Goal: Information Seeking & Learning: Learn about a topic

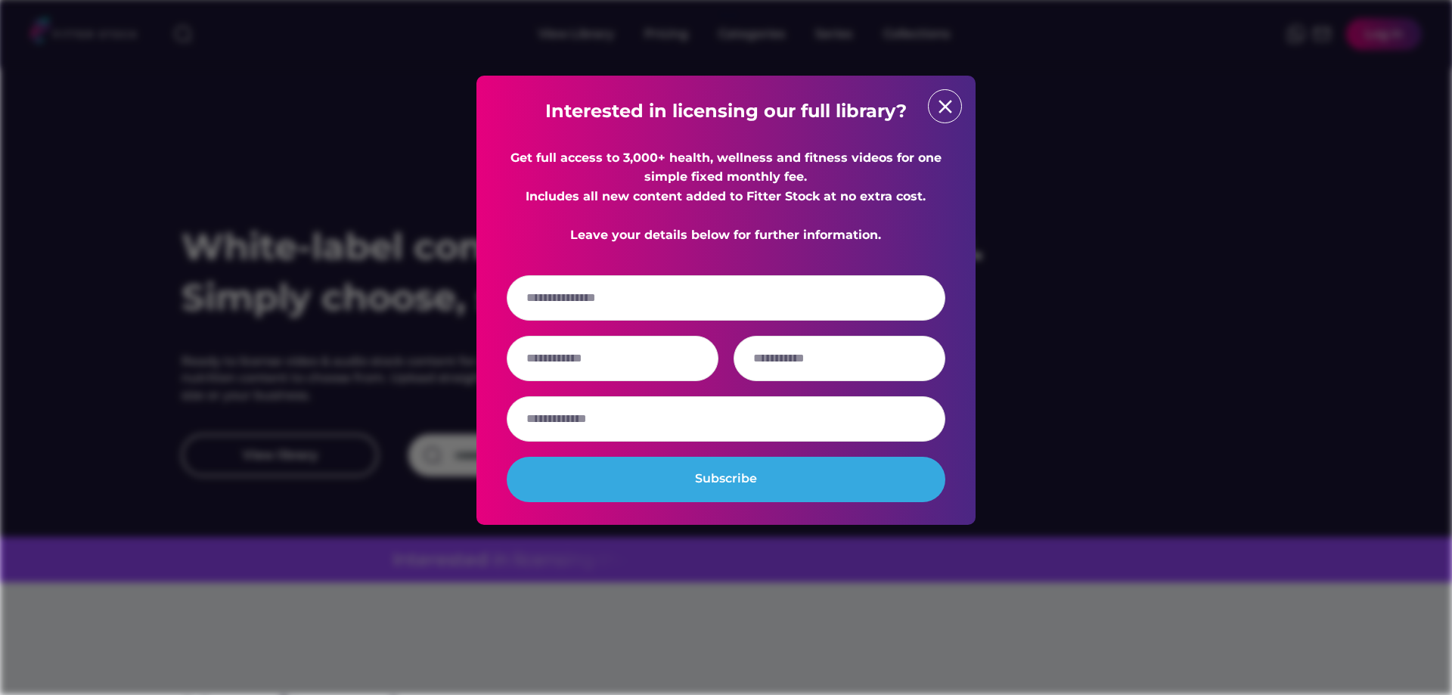
click at [954, 92] on div "close" at bounding box center [945, 106] width 34 height 34
click at [947, 114] on text "close" at bounding box center [945, 106] width 23 height 23
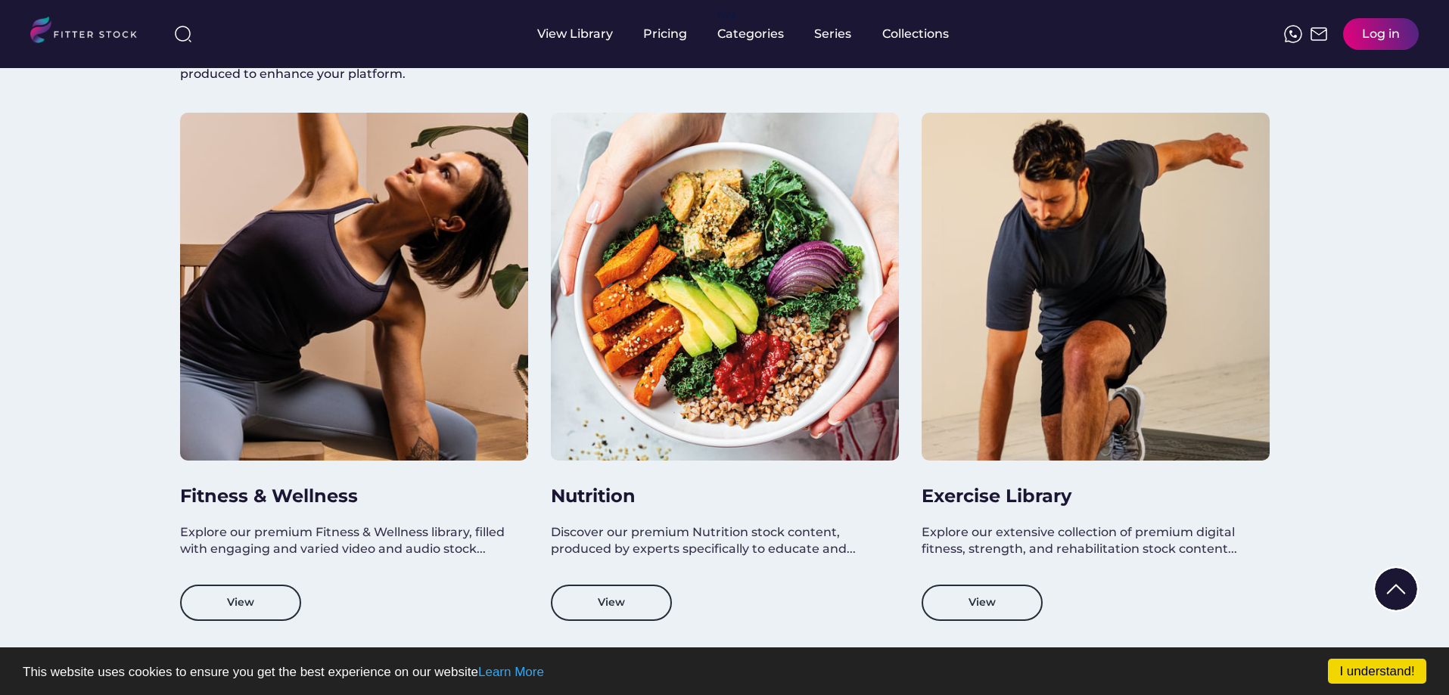
scroll to position [1286, 0]
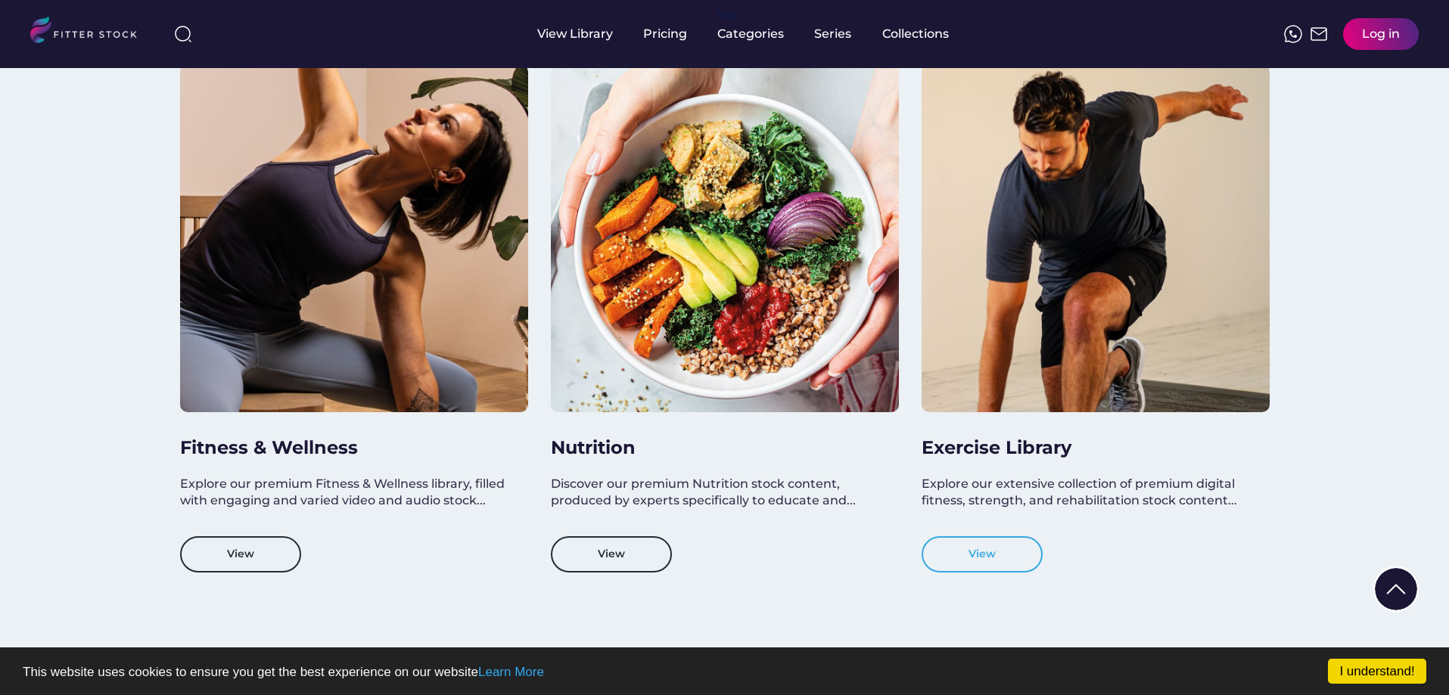
click at [1002, 548] on button "View" at bounding box center [981, 554] width 121 height 36
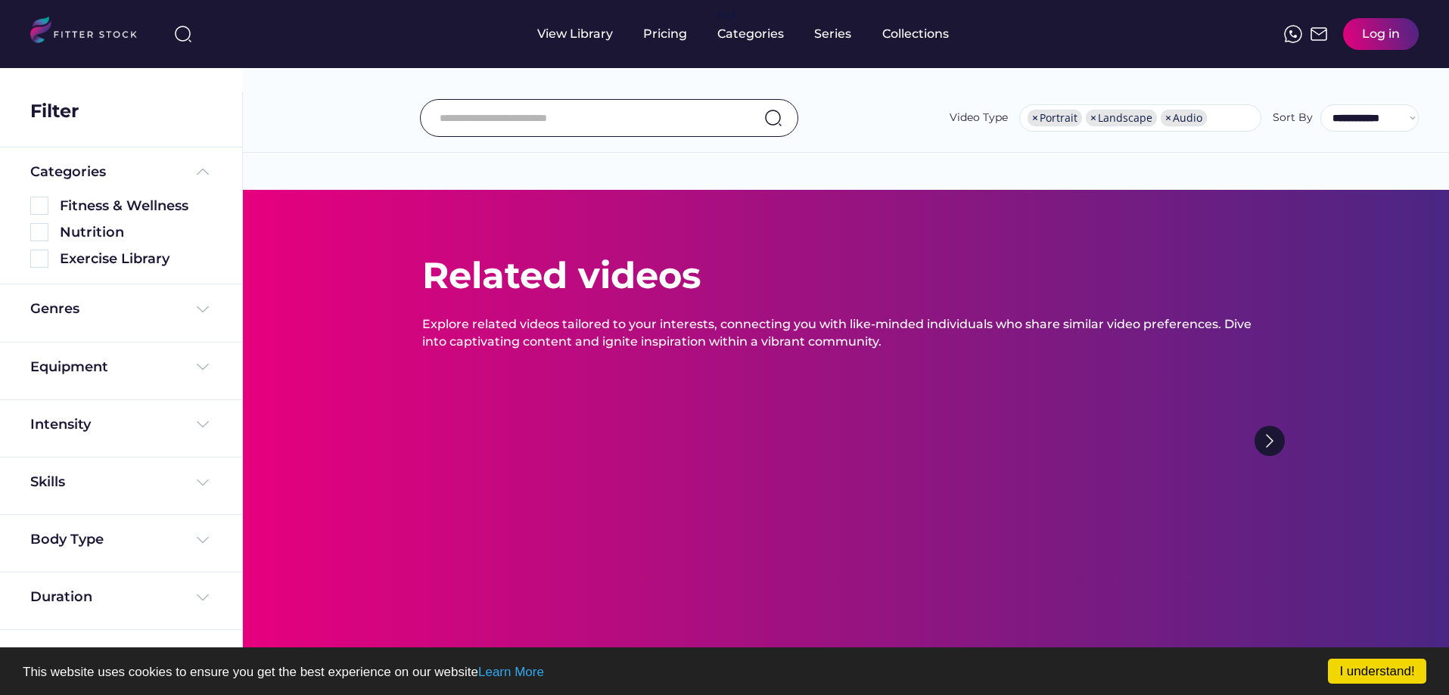
select select "**********"
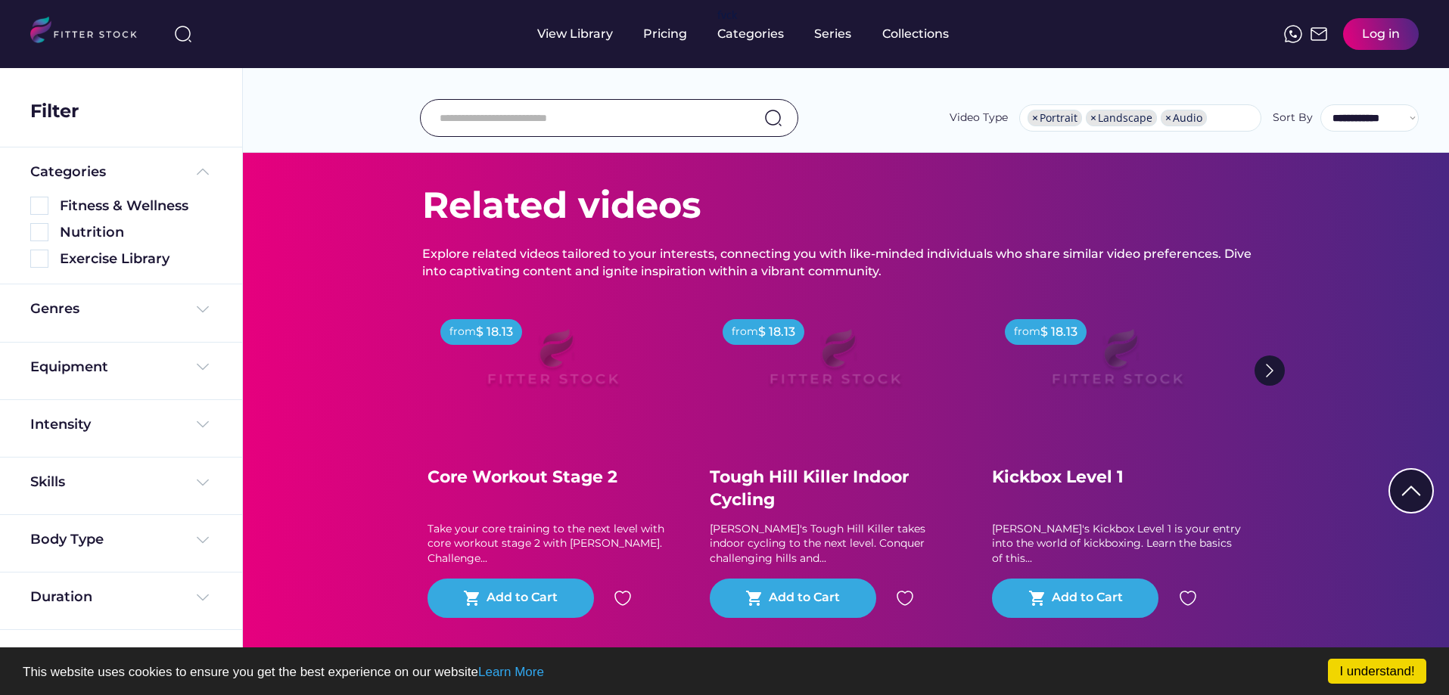
scroll to position [76, 0]
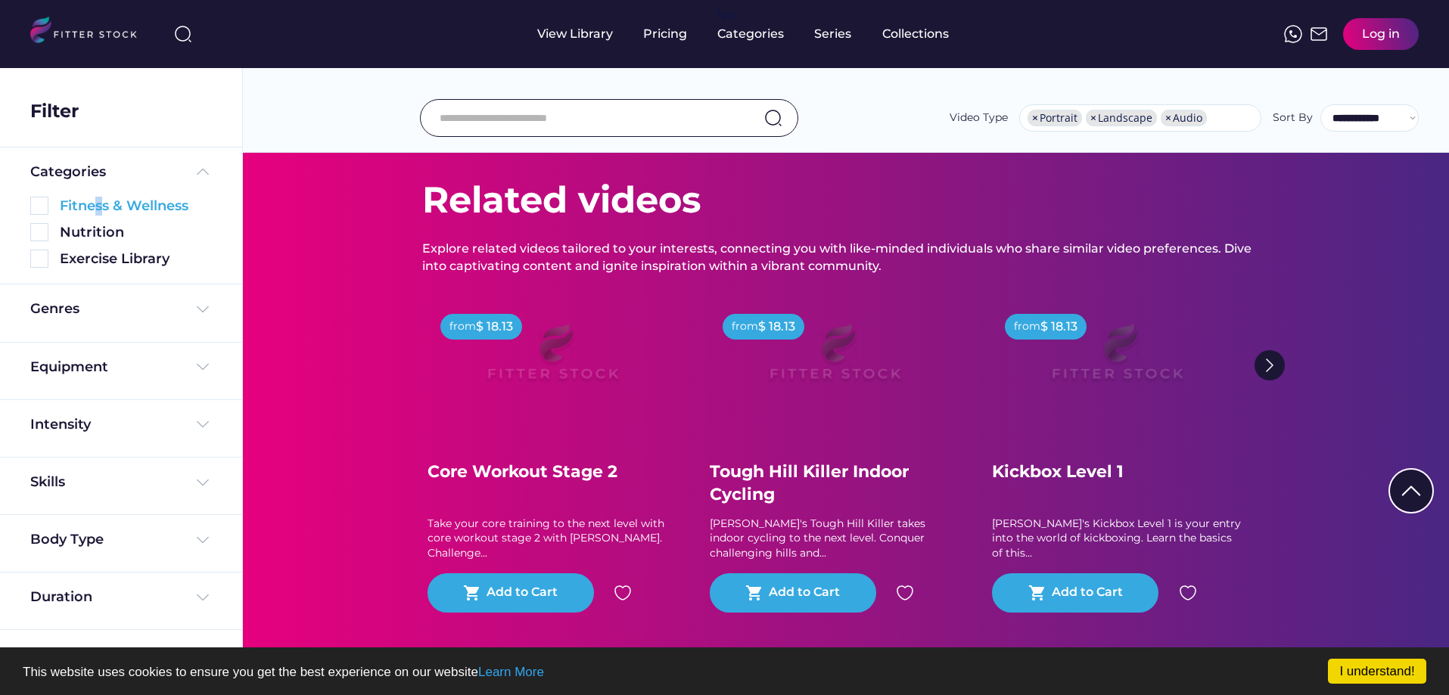
click at [98, 210] on div "Fitness & Wellness" at bounding box center [136, 206] width 152 height 19
click at [38, 207] on img at bounding box center [39, 206] width 18 height 18
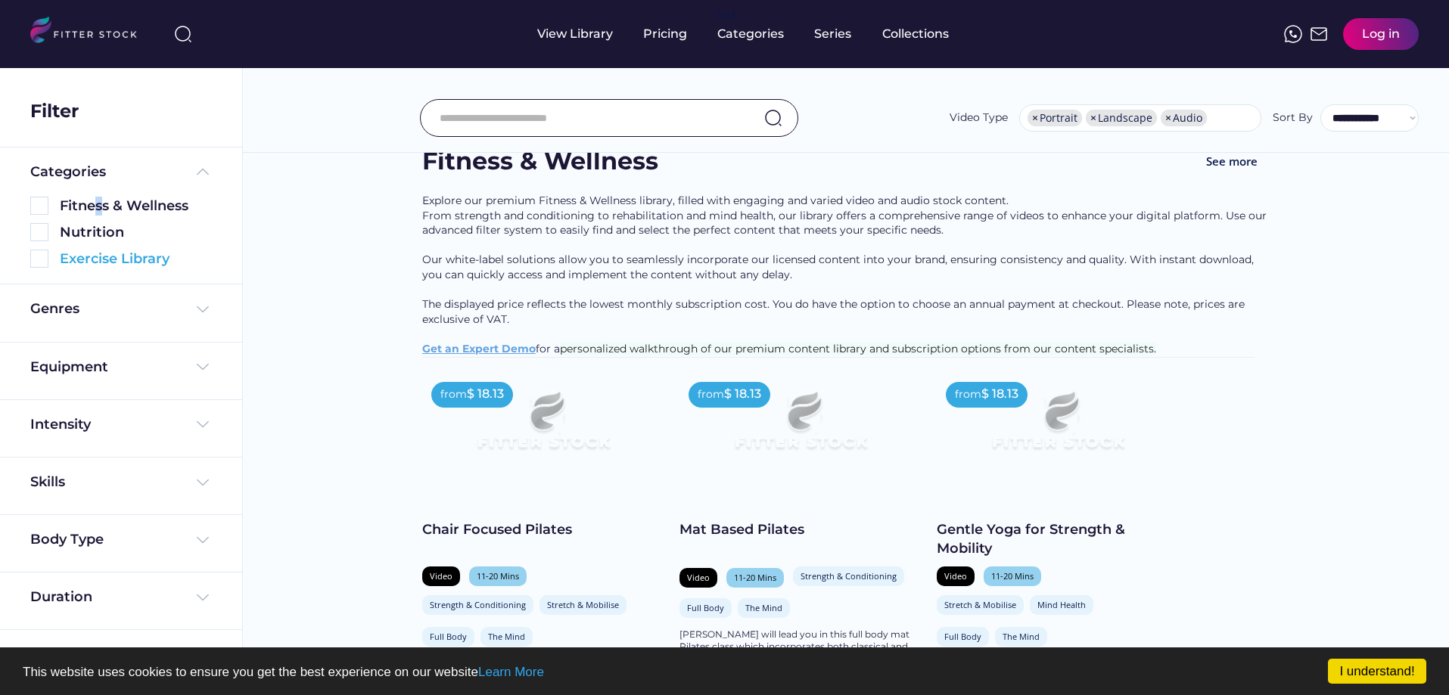
scroll to position [0, 0]
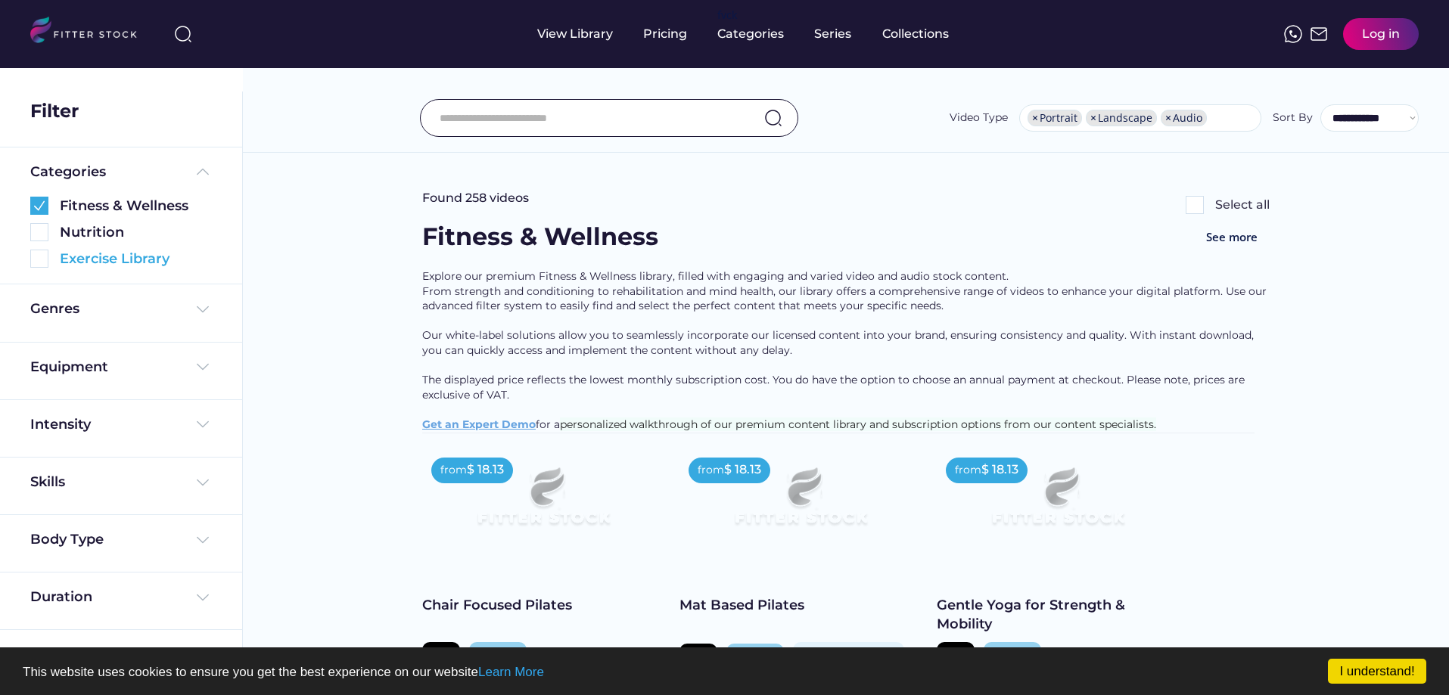
click at [48, 259] on div "Exercise Library" at bounding box center [121, 259] width 182 height 19
click at [37, 263] on img at bounding box center [39, 259] width 18 height 18
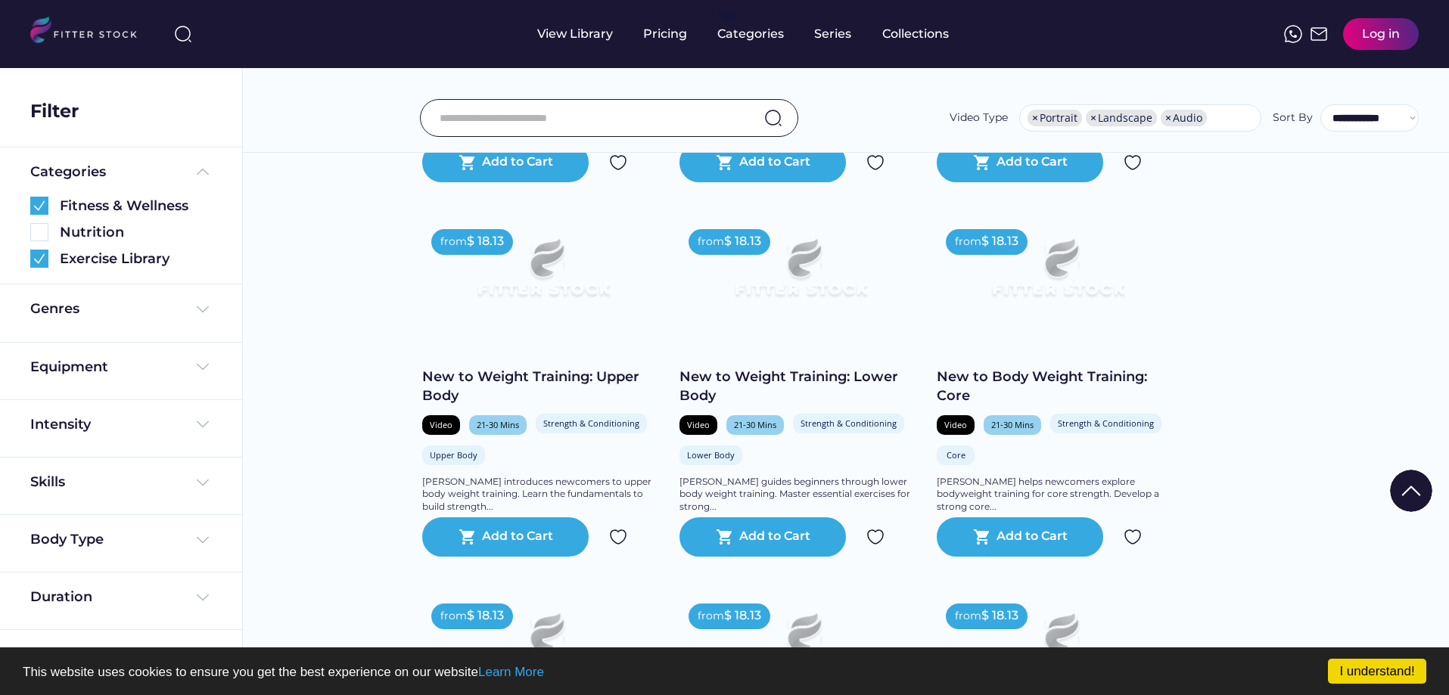
scroll to position [2269, 0]
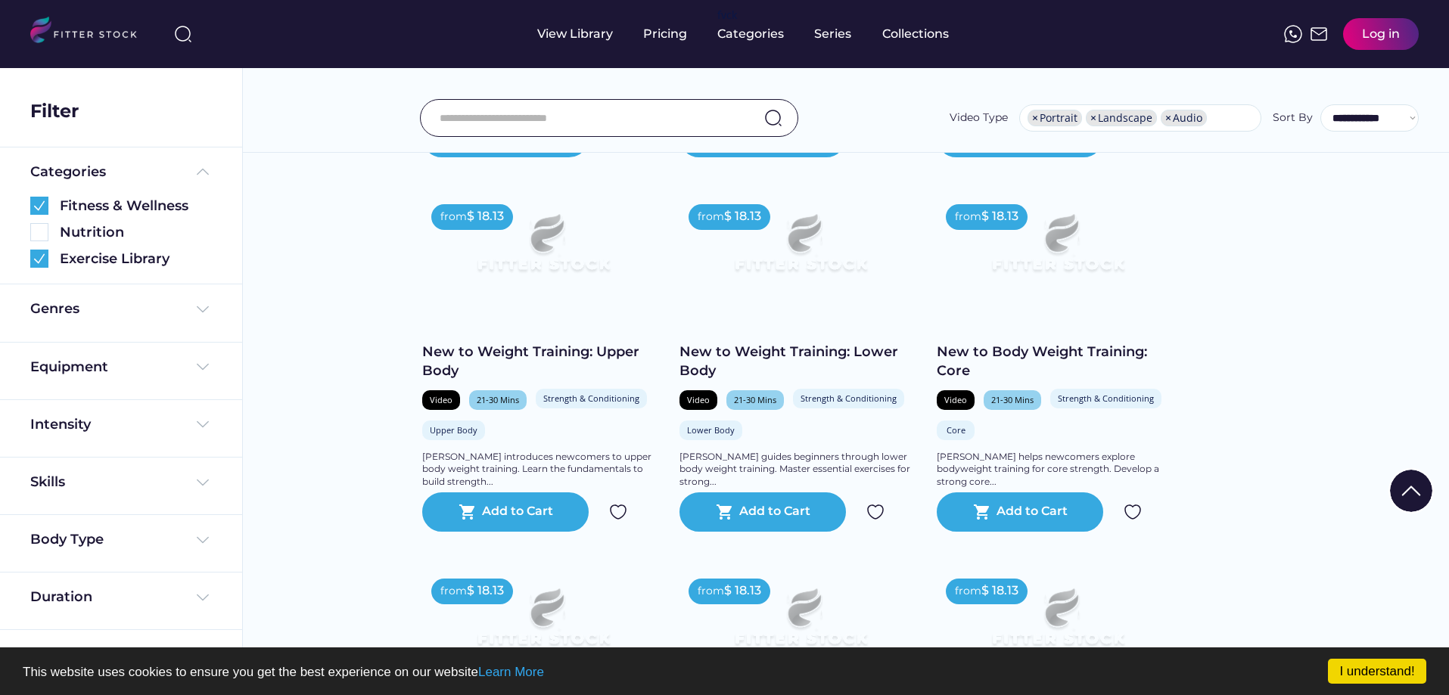
click at [361, 303] on div "Found 258 videos Select all Fitness & Wellness See more Explore our premium Fit…" at bounding box center [845, 474] width 1206 height 5305
click at [312, 311] on div "Found 258 videos Select all Fitness & Wellness See more Explore our premium Fit…" at bounding box center [845, 474] width 1206 height 5305
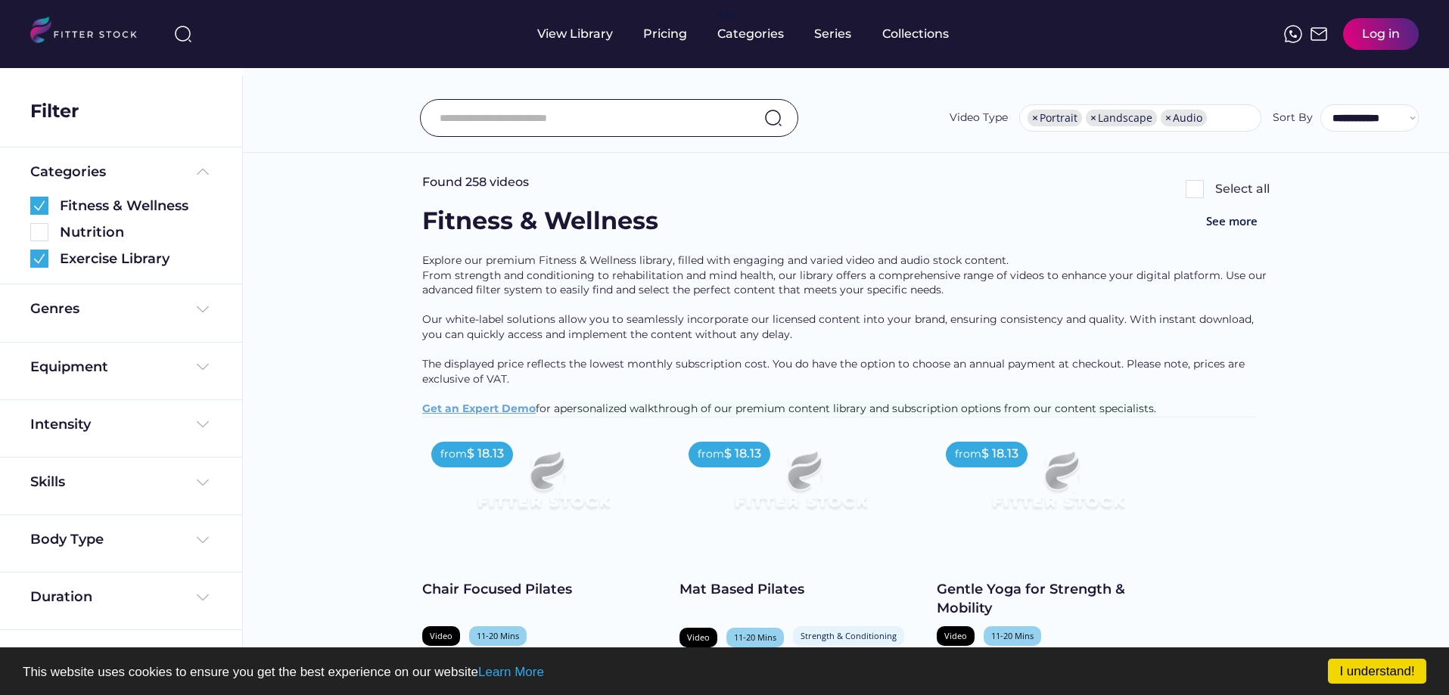
scroll to position [0, 0]
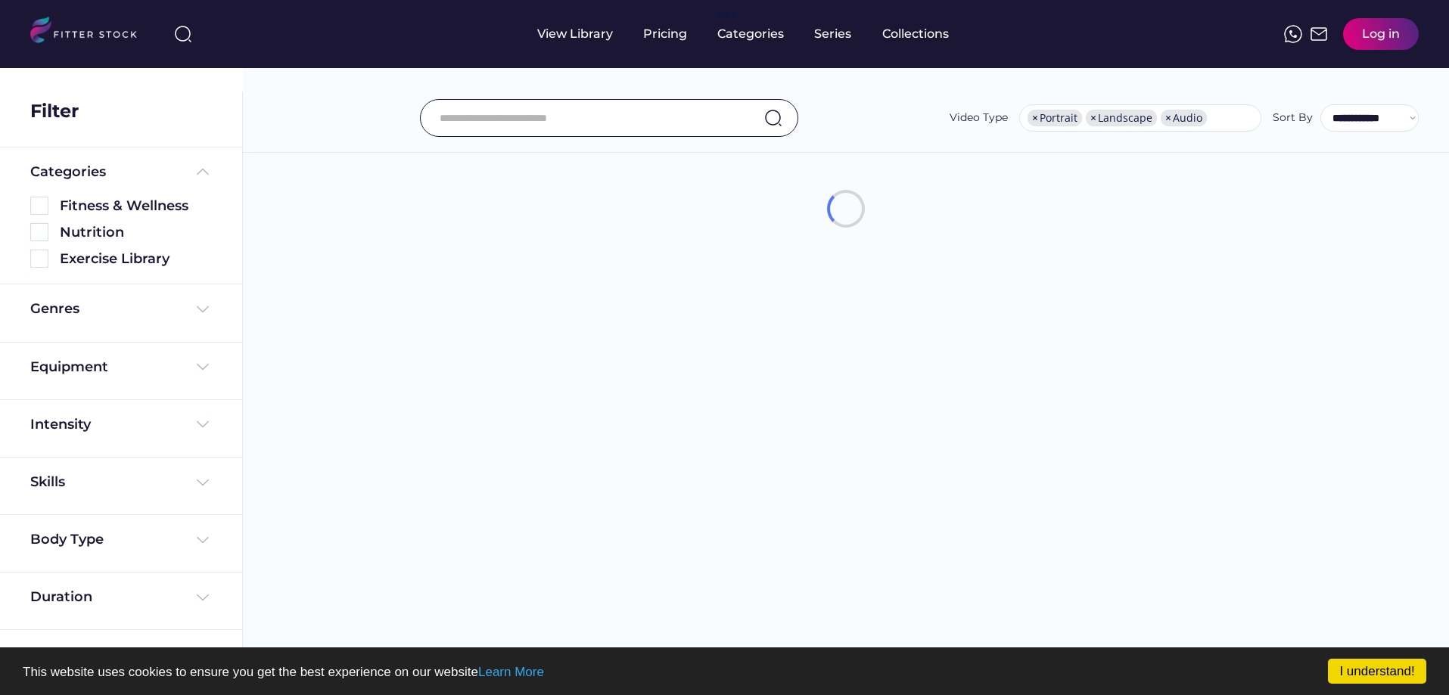
select select "**********"
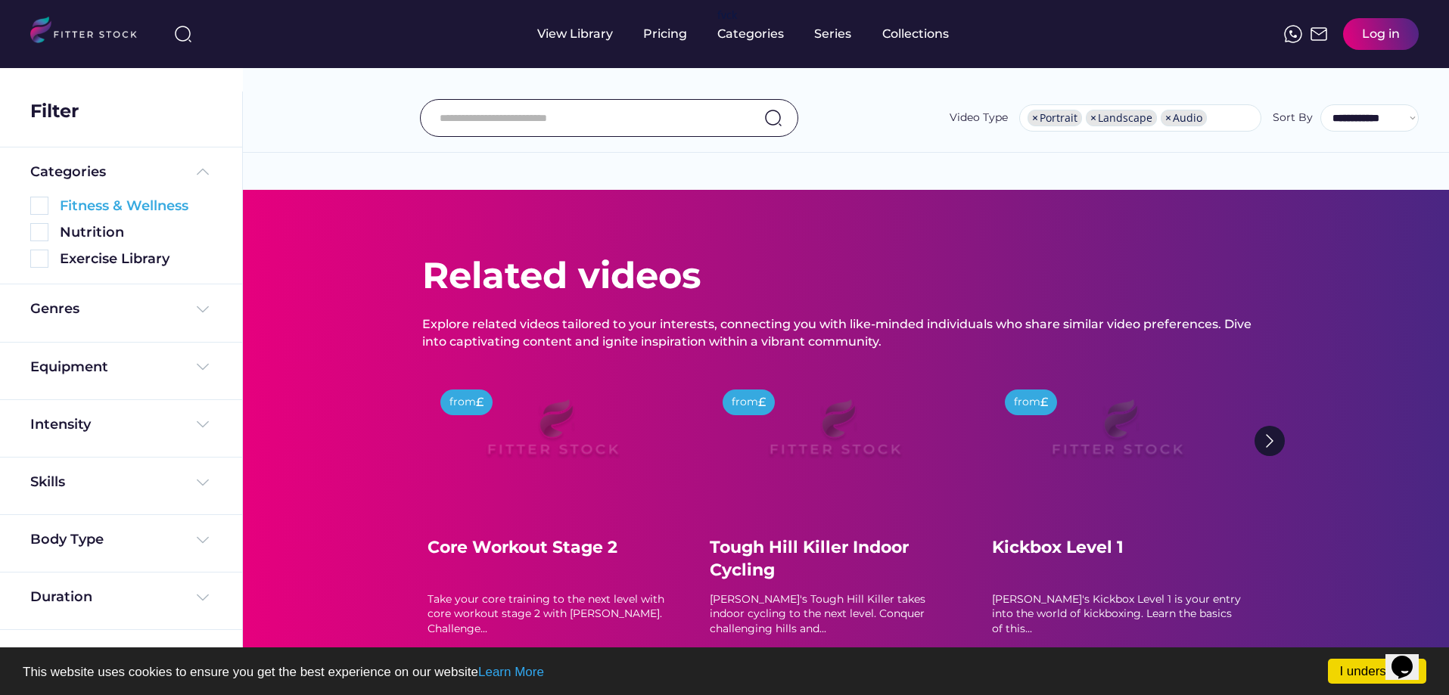
click at [40, 207] on img at bounding box center [39, 206] width 18 height 18
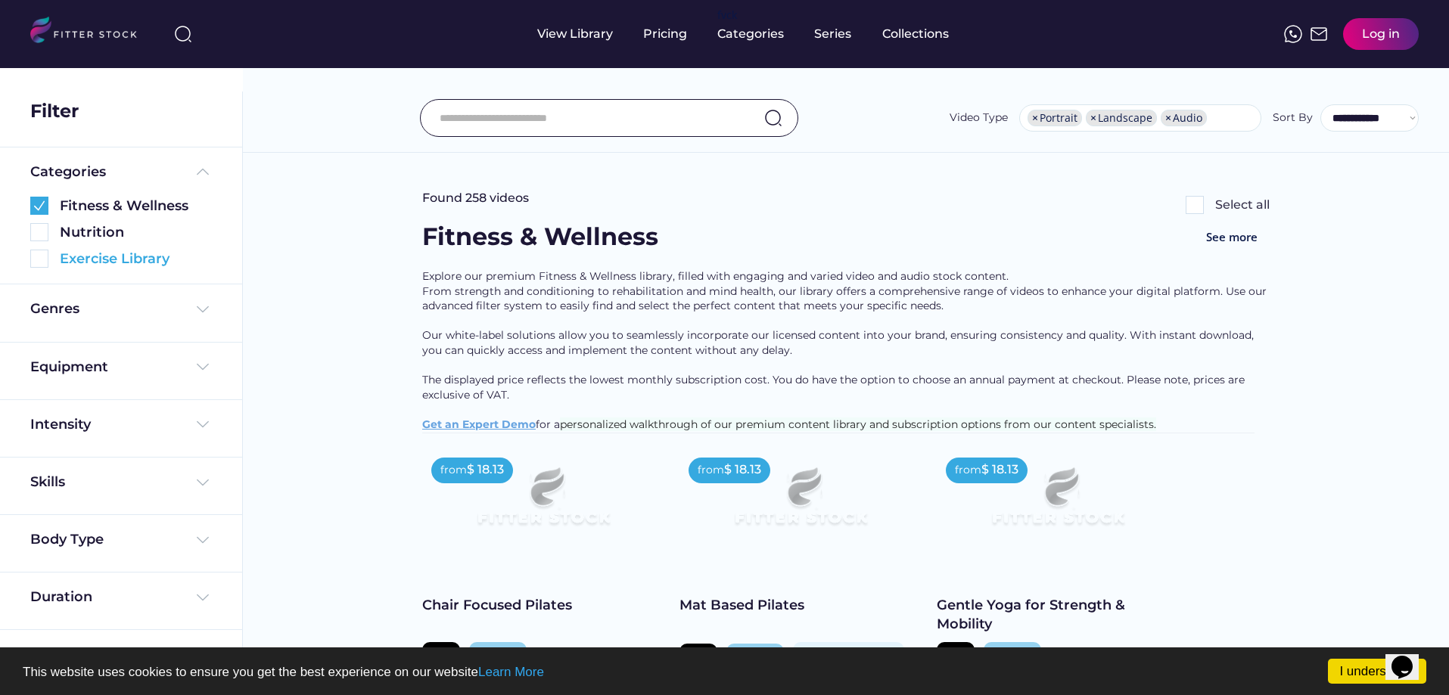
click at [39, 266] on img at bounding box center [39, 259] width 18 height 18
click at [45, 207] on img at bounding box center [39, 206] width 18 height 18
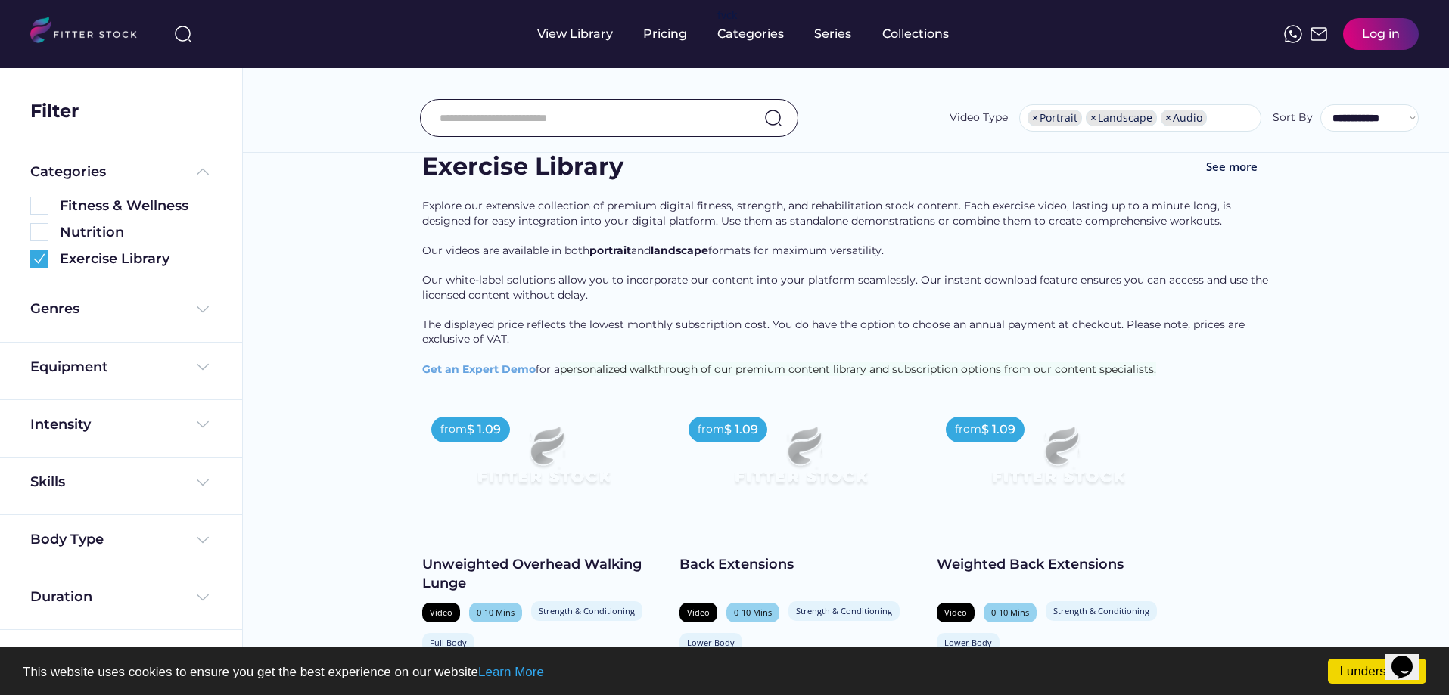
scroll to position [76, 0]
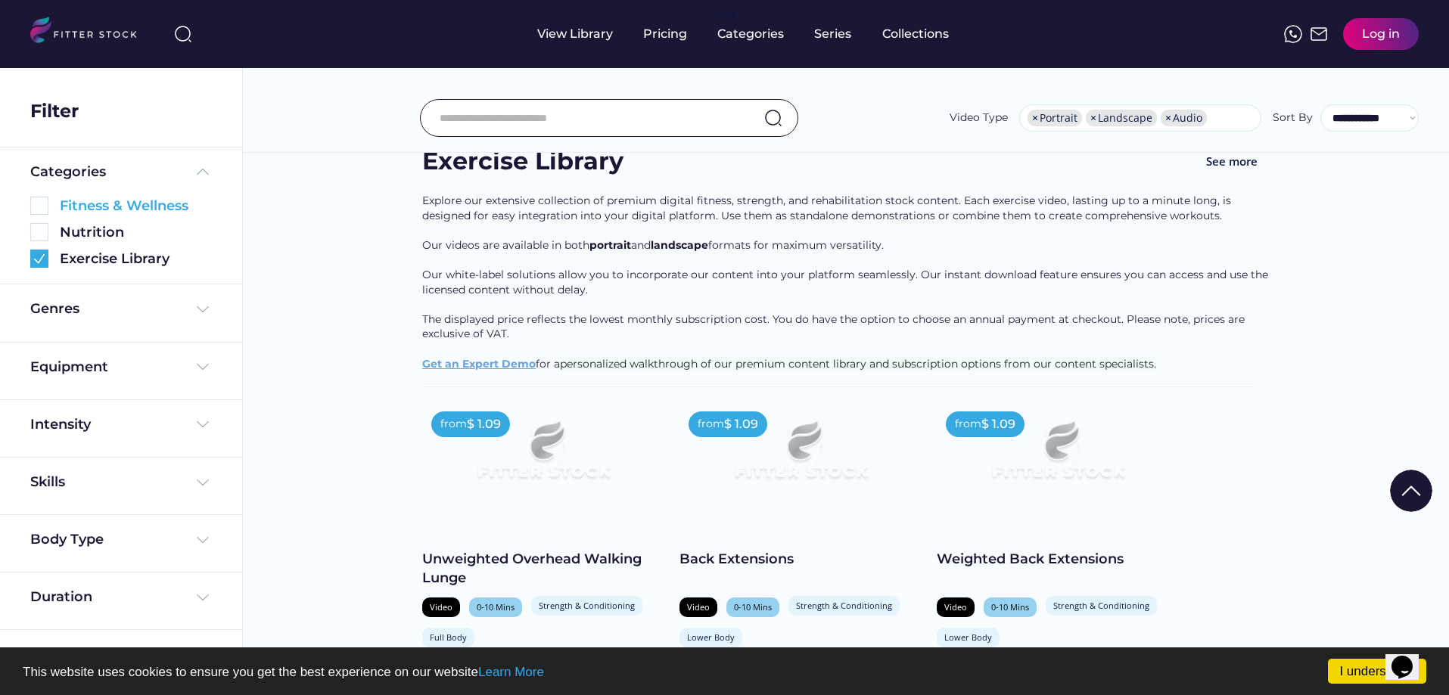
click at [61, 213] on div "Fitness & Wellness" at bounding box center [136, 206] width 152 height 19
click at [47, 207] on img at bounding box center [39, 206] width 18 height 18
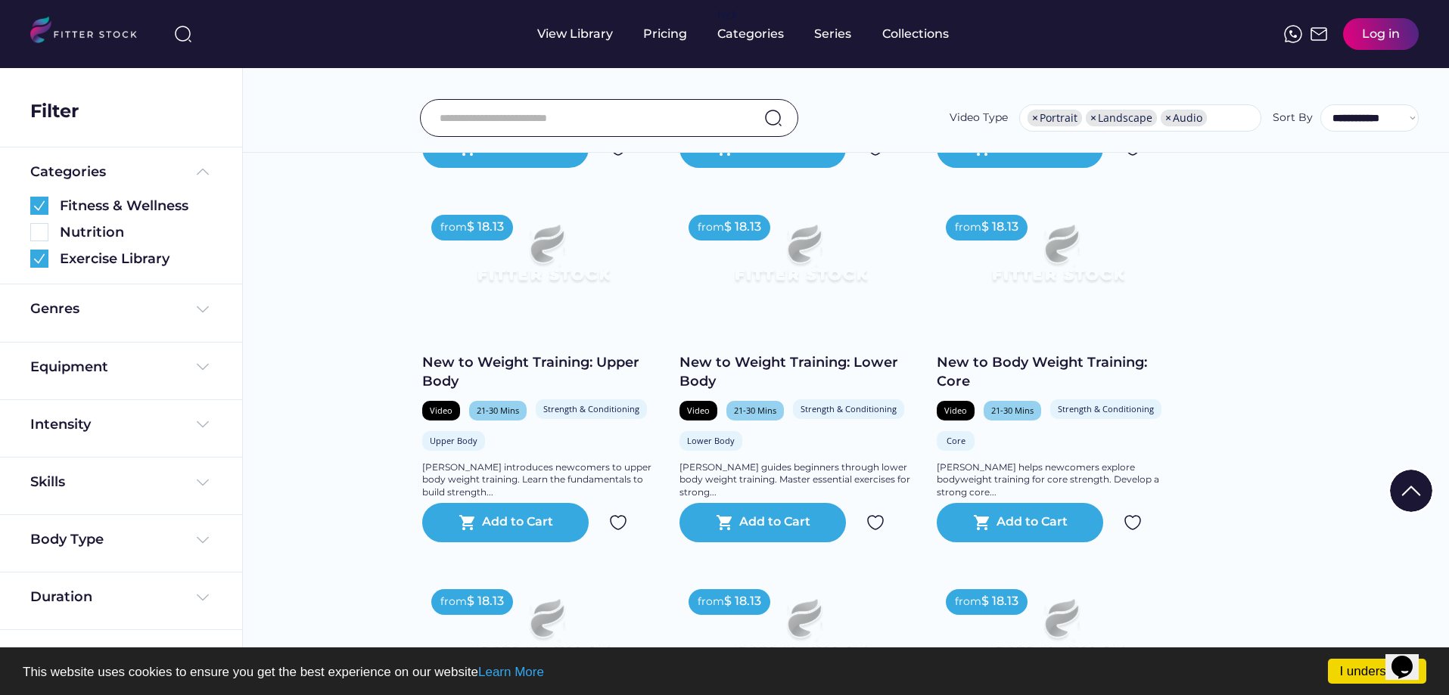
scroll to position [2194, 0]
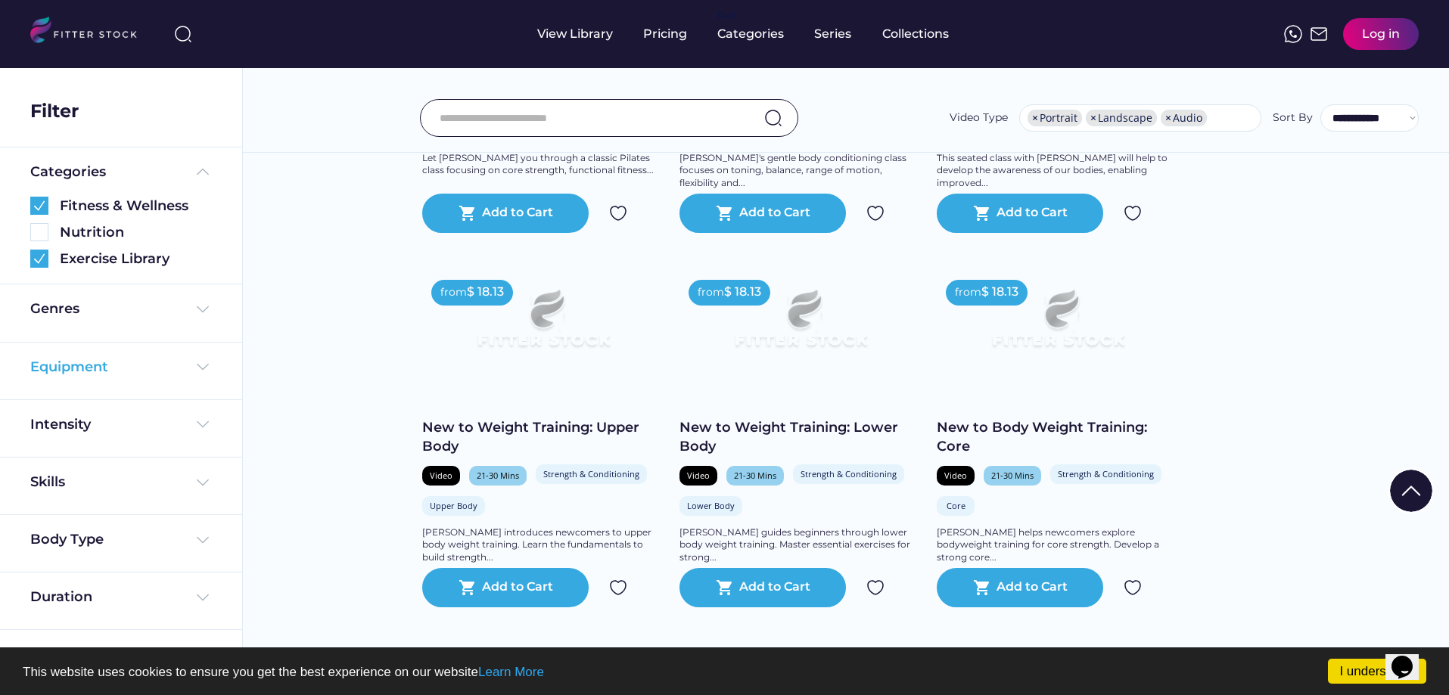
click at [82, 371] on div "Equipment" at bounding box center [69, 367] width 78 height 19
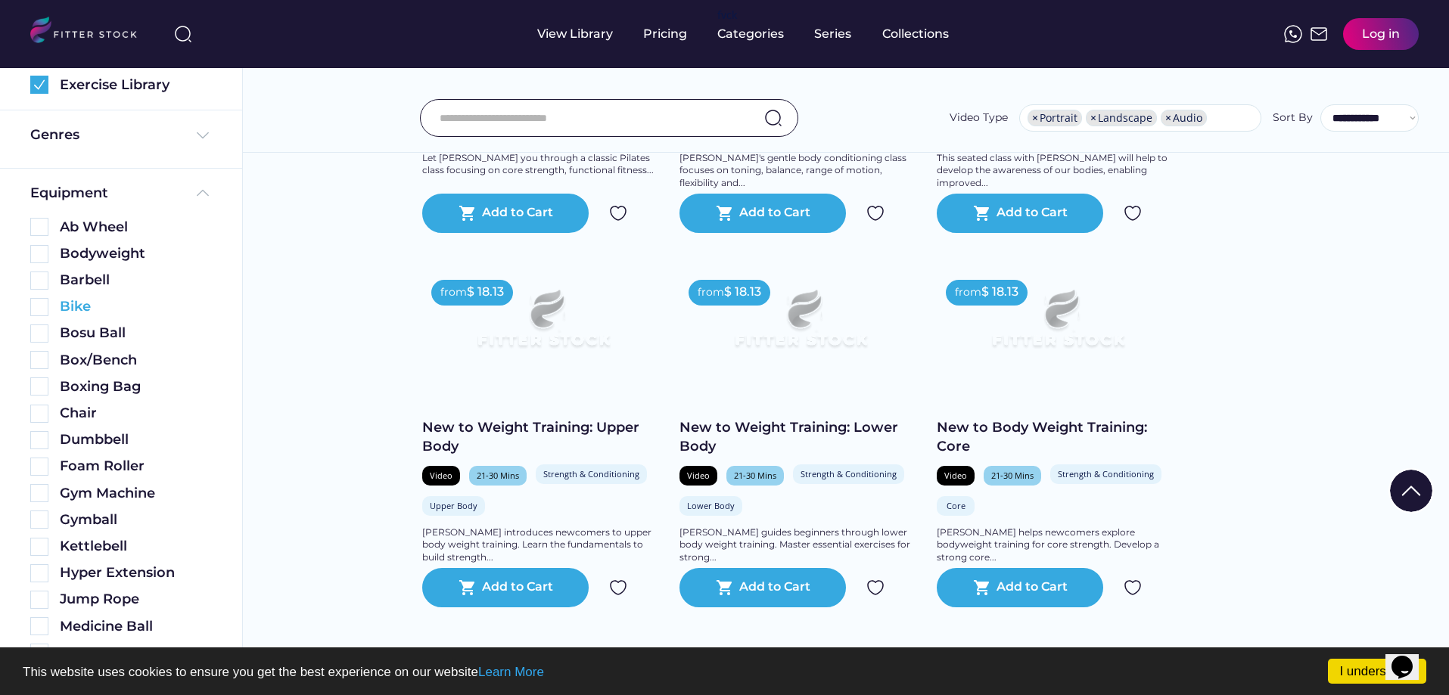
scroll to position [151, 0]
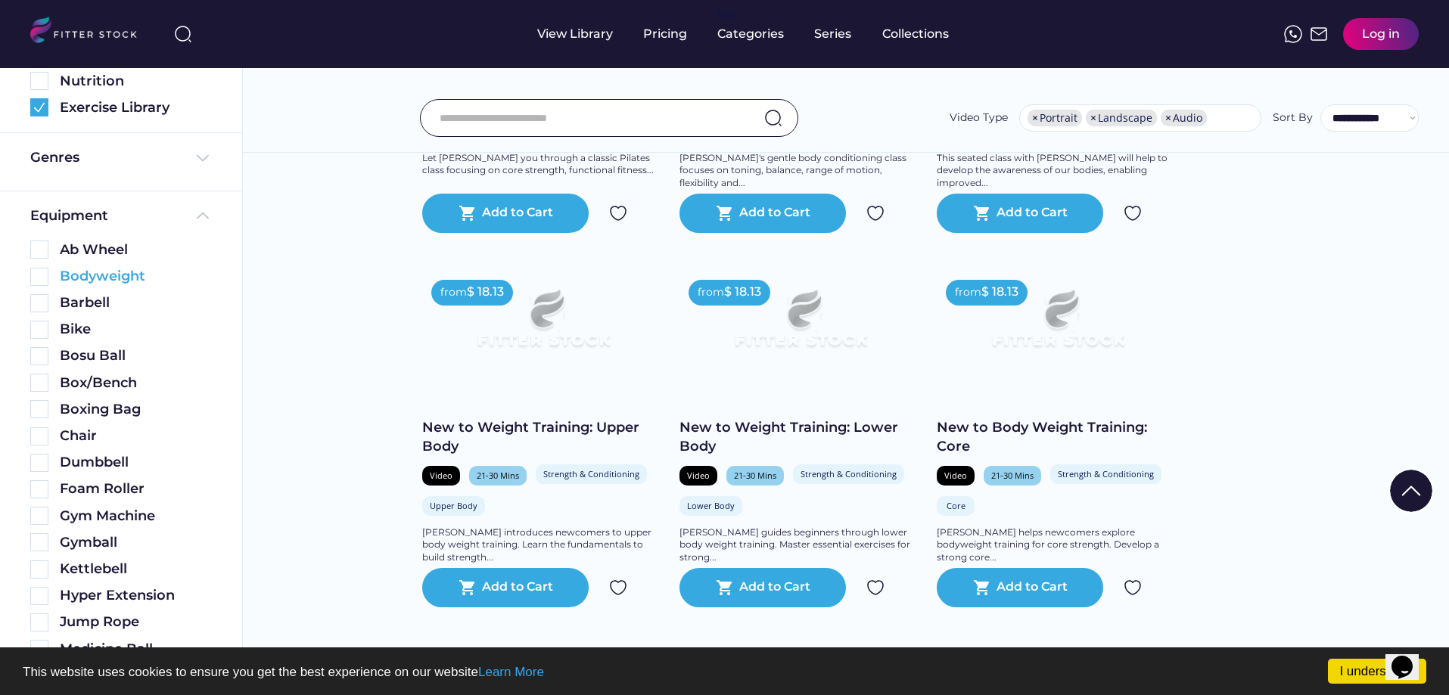
click at [30, 275] on img at bounding box center [39, 277] width 18 height 18
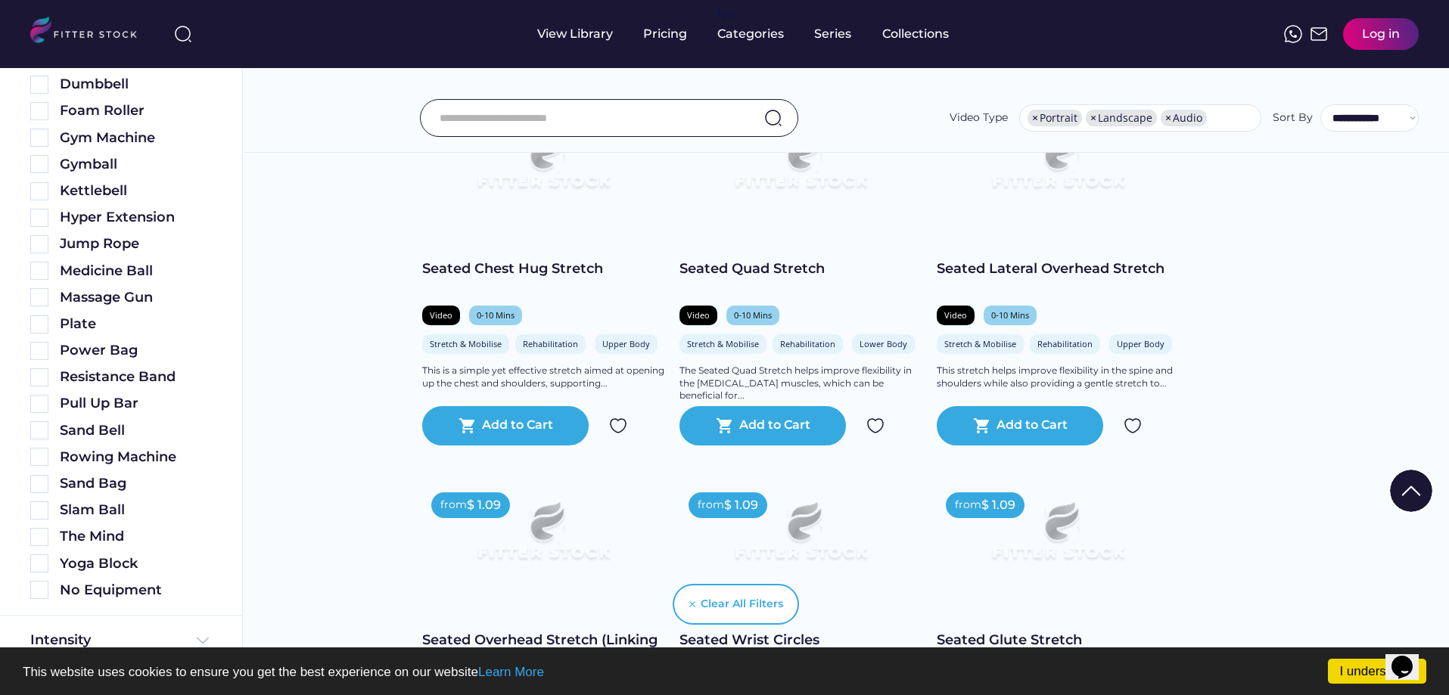
scroll to position [3844, 0]
